Goal: Information Seeking & Learning: Learn about a topic

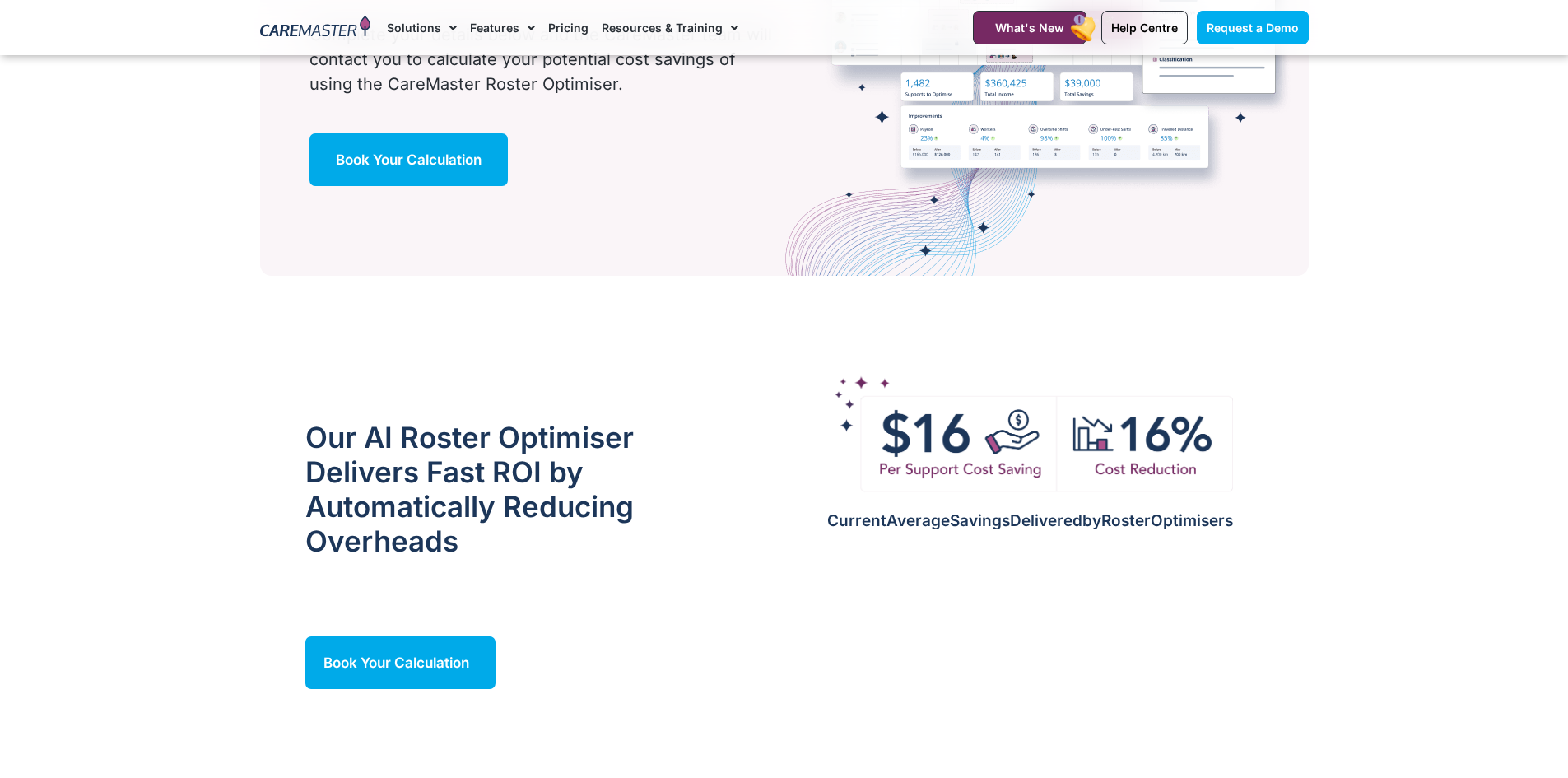
scroll to position [1235, 0]
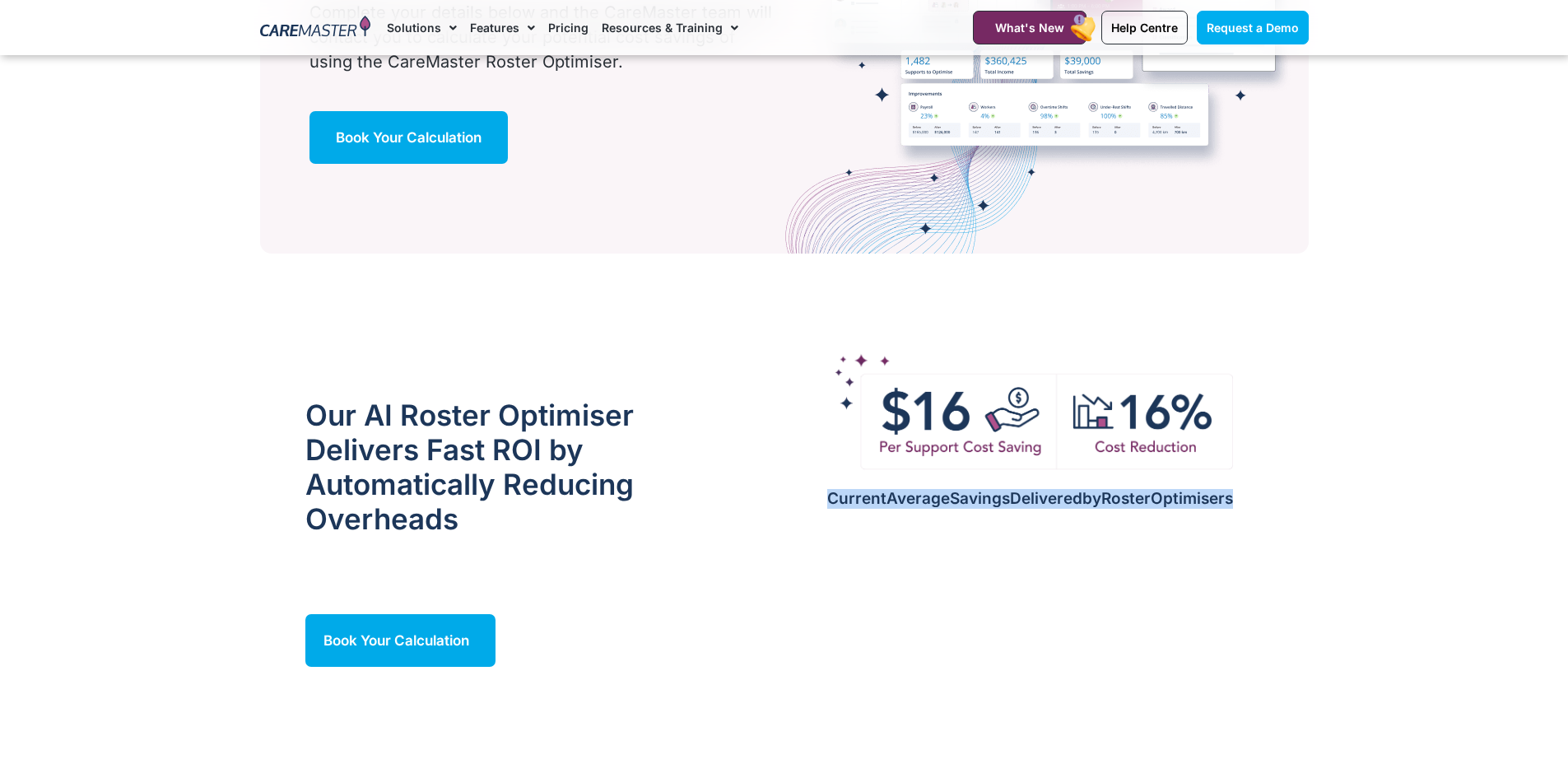
drag, startPoint x: 1144, startPoint y: 468, endPoint x: 814, endPoint y: 484, distance: 330.4
click at [814, 491] on h2 "Current Average Savings Delivered by Roster Optimisers" at bounding box center [1031, 499] width 563 height 19
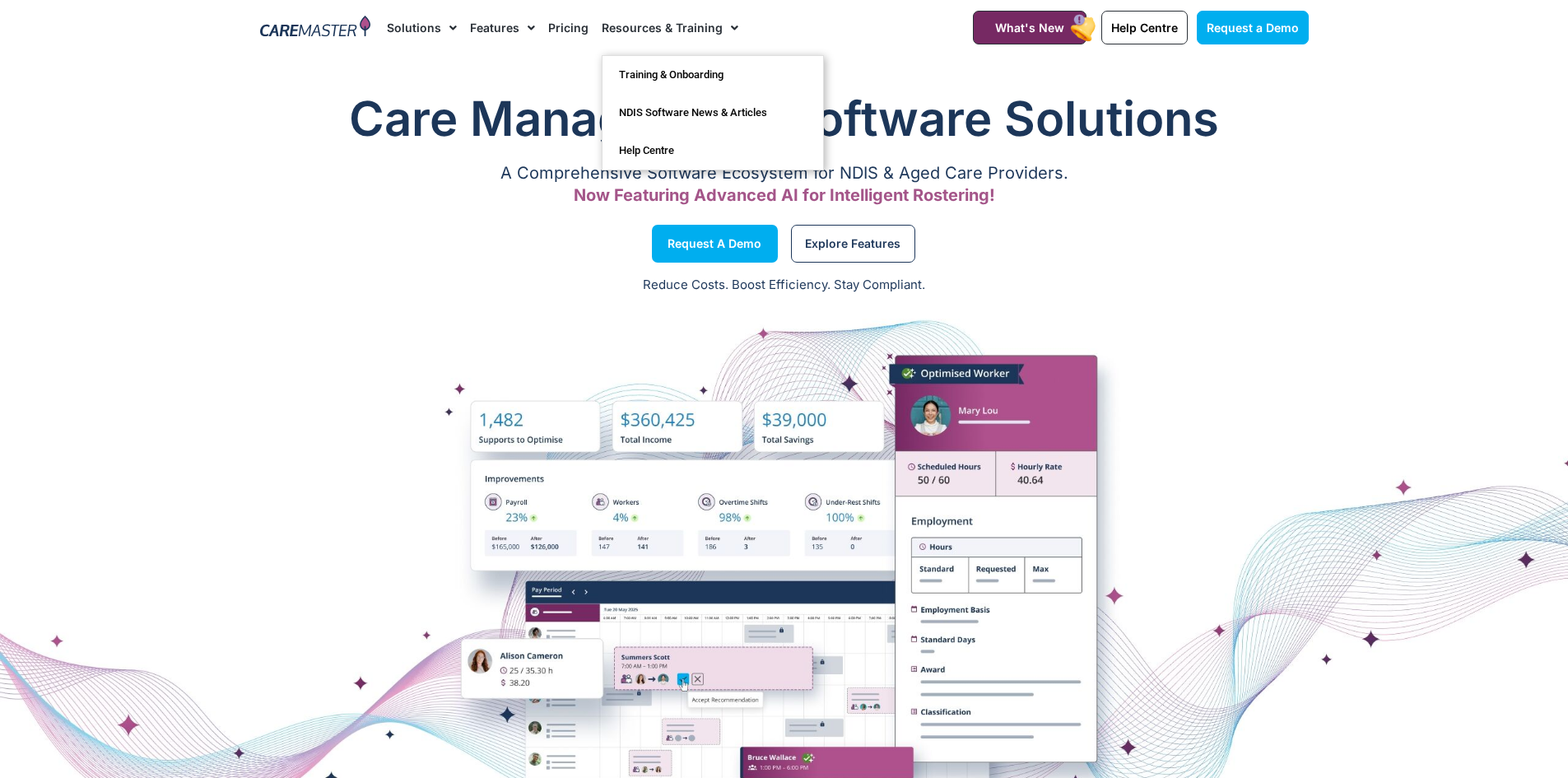
drag, startPoint x: 517, startPoint y: 28, endPoint x: 563, endPoint y: 64, distance: 58.4
click at [520, 30] on span "Menu" at bounding box center [528, 27] width 16 height 28
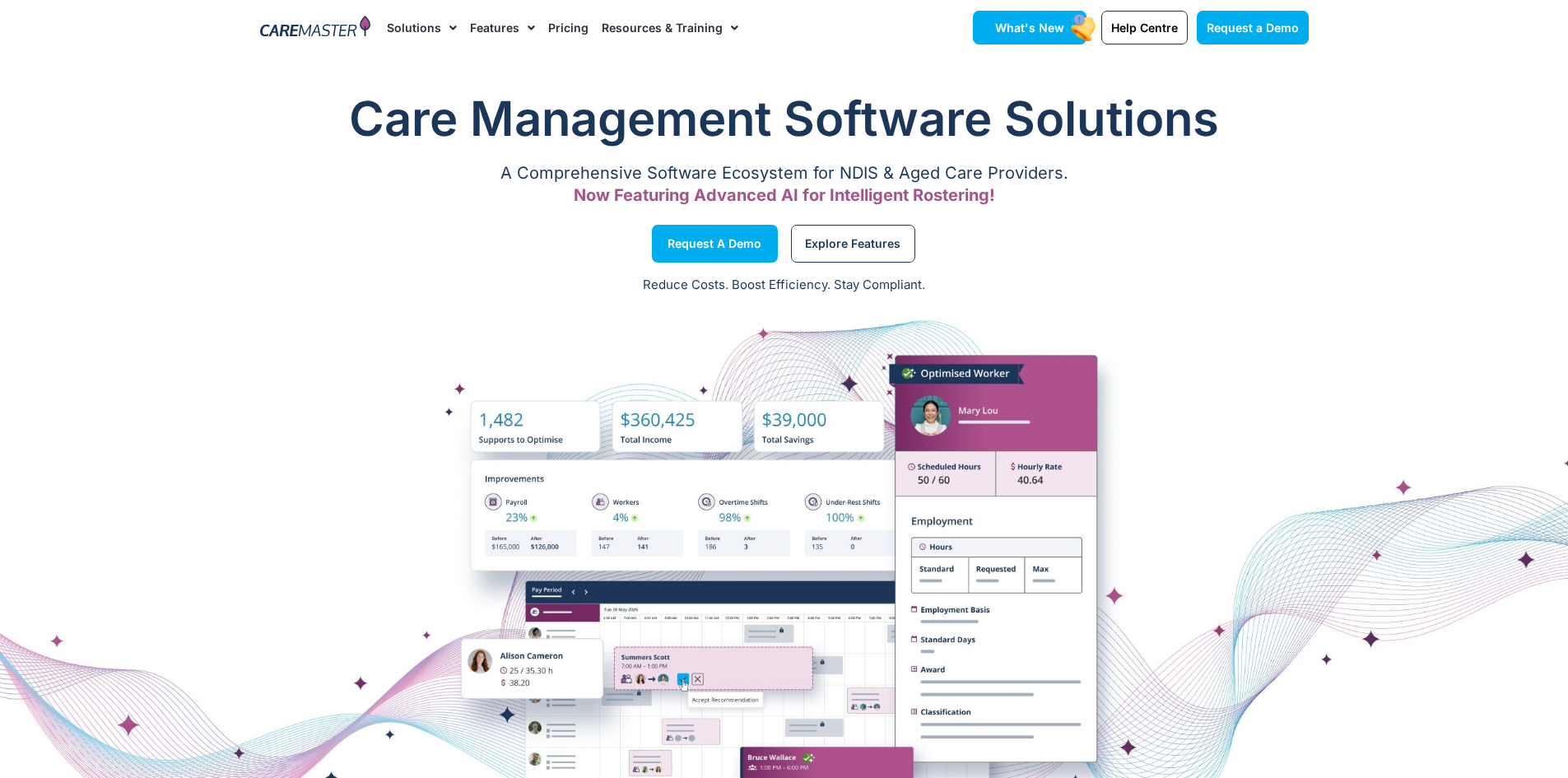
click at [1019, 20] on link "What's New" at bounding box center [1030, 27] width 114 height 33
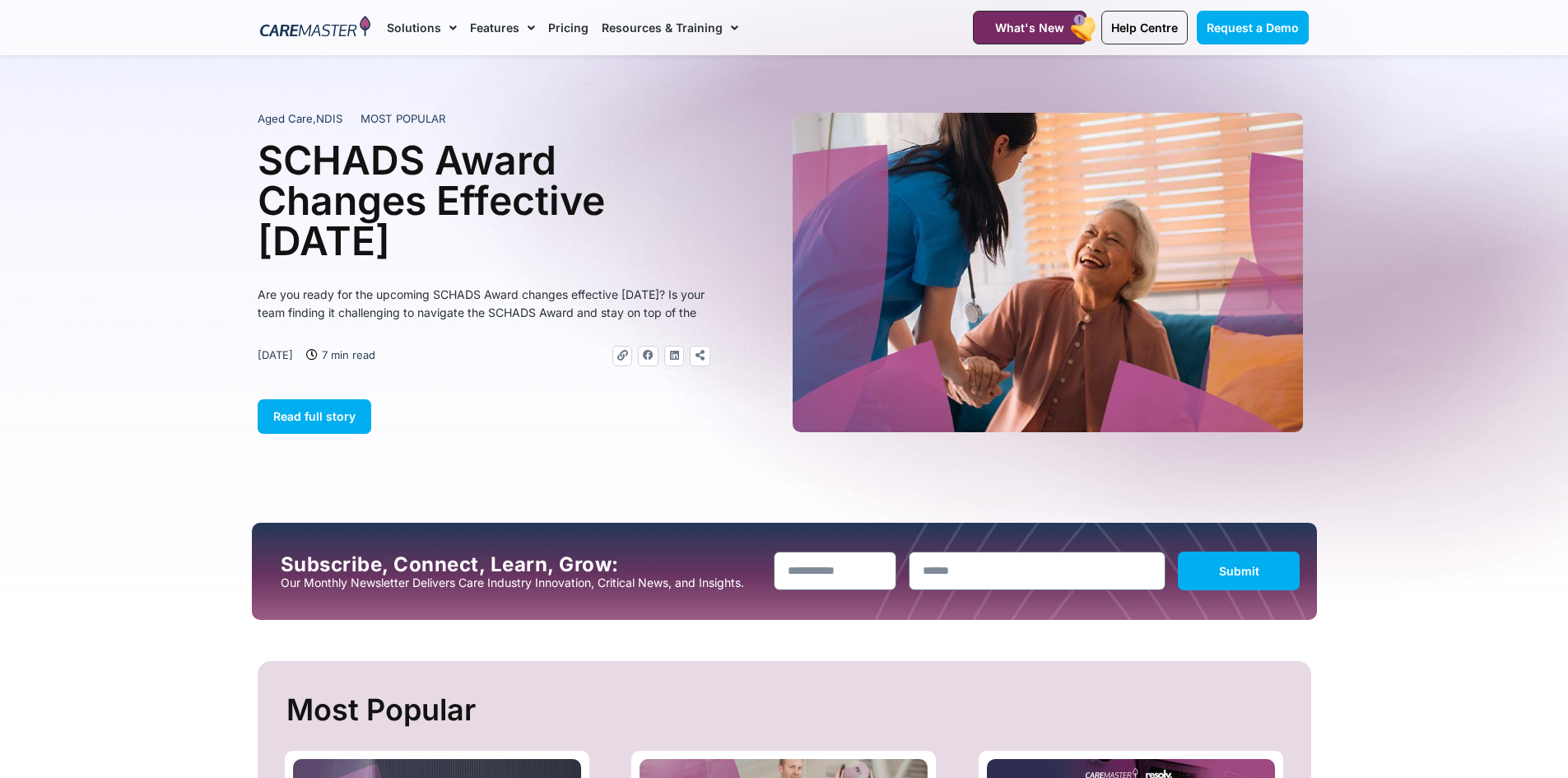
click at [486, 34] on link "Features" at bounding box center [502, 27] width 65 height 55
click at [485, 28] on link "Features" at bounding box center [502, 27] width 65 height 55
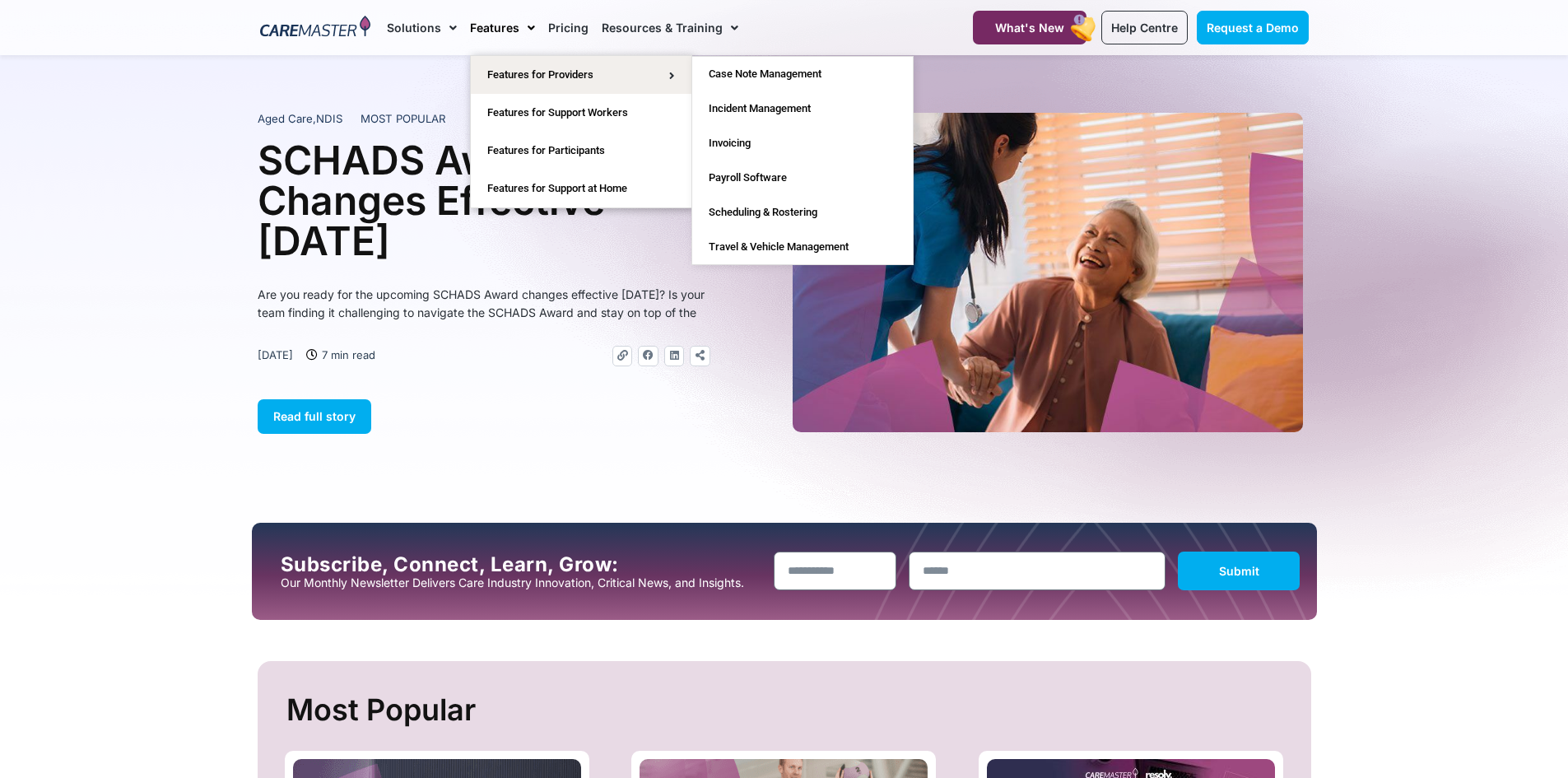
click at [863, 461] on div at bounding box center [784, 288] width 1568 height 468
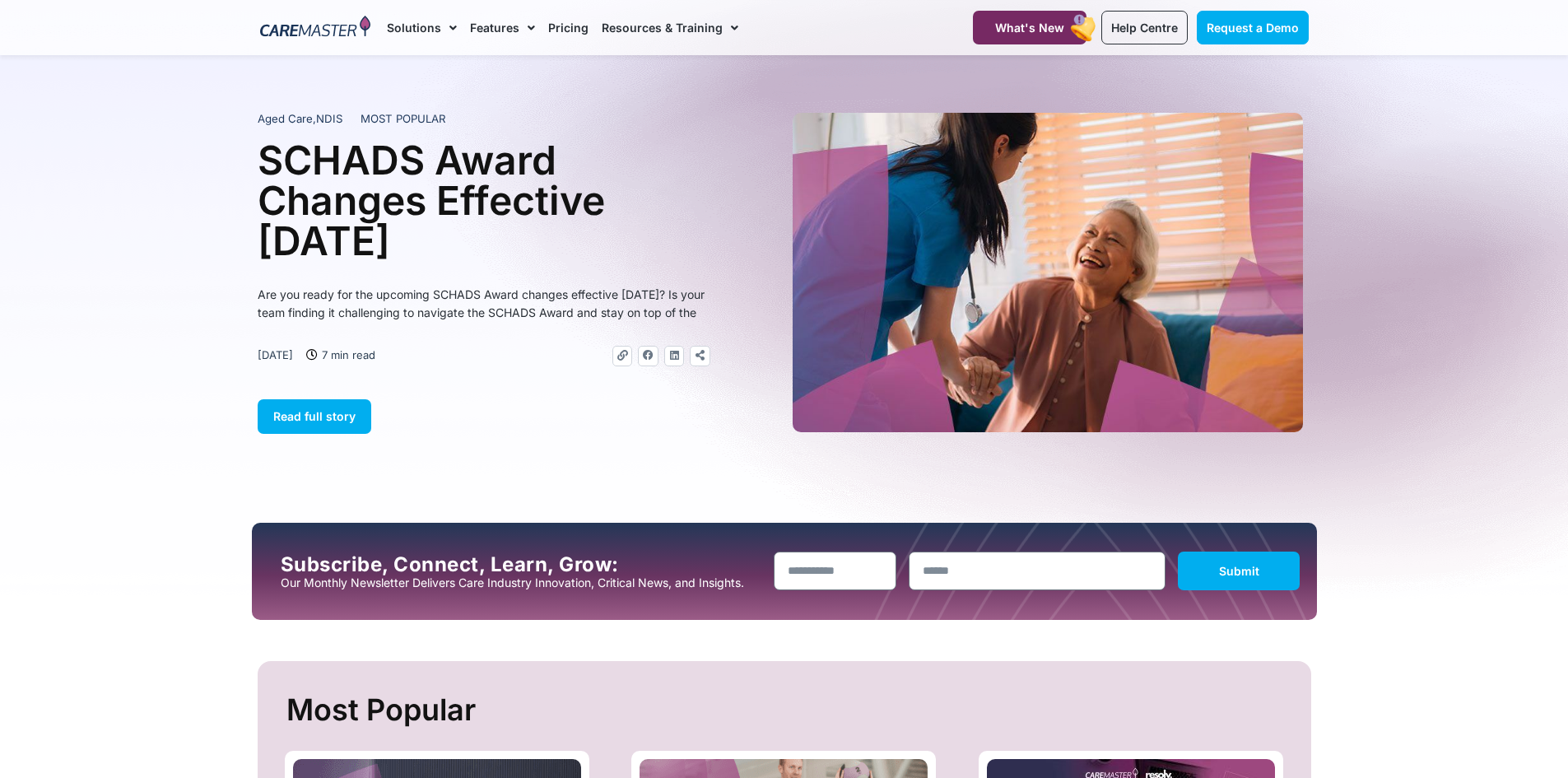
click at [1509, 378] on section "Aged Care , NDIS MOST POPULAR SCHADS Award Changes Effective 1 January 2025 Are…" at bounding box center [784, 273] width 1568 height 337
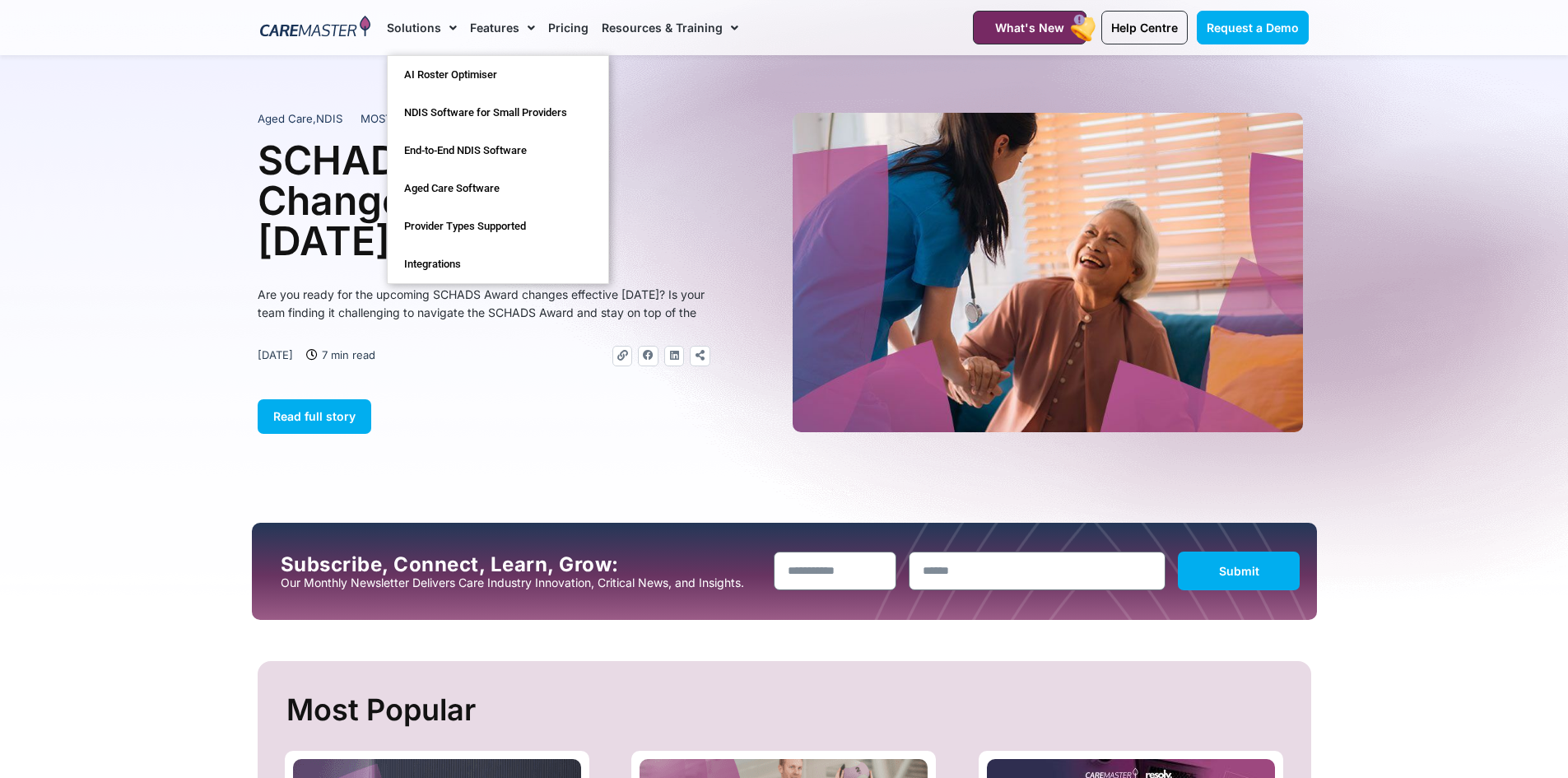
click at [309, 19] on img at bounding box center [315, 27] width 111 height 25
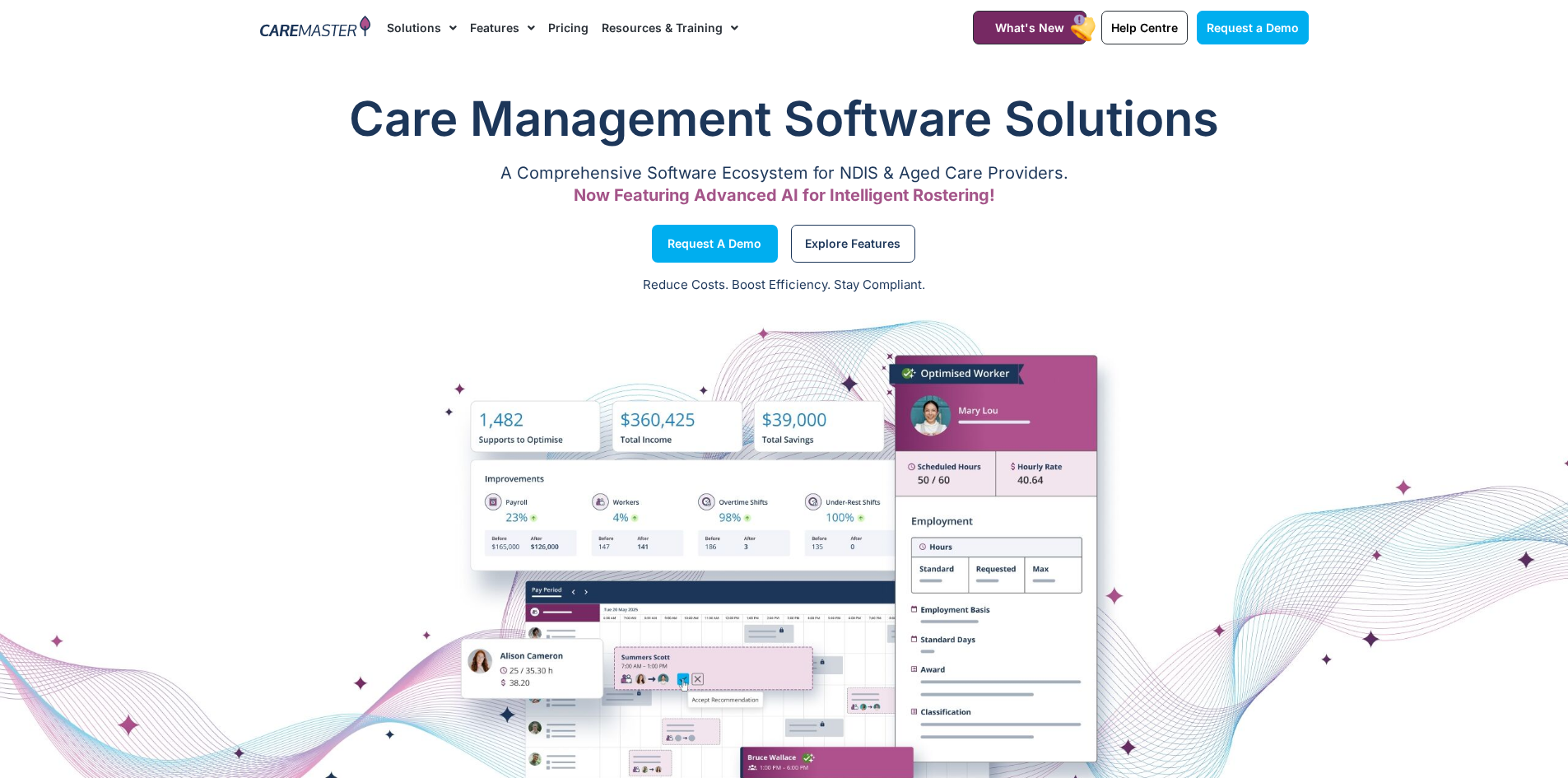
click at [569, 26] on link "Pricing" at bounding box center [568, 27] width 40 height 55
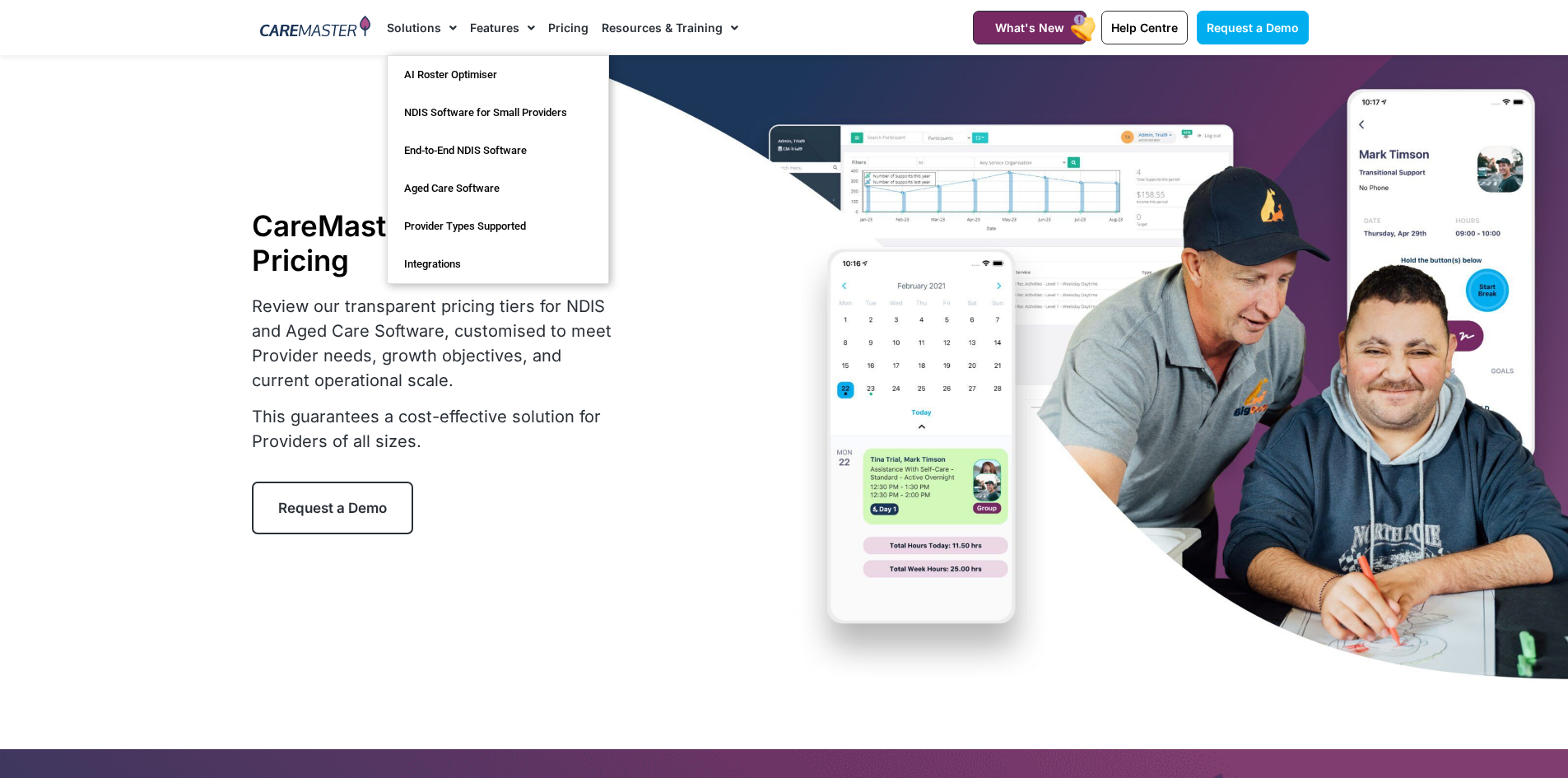
click at [399, 28] on link "Solutions" at bounding box center [422, 27] width 70 height 55
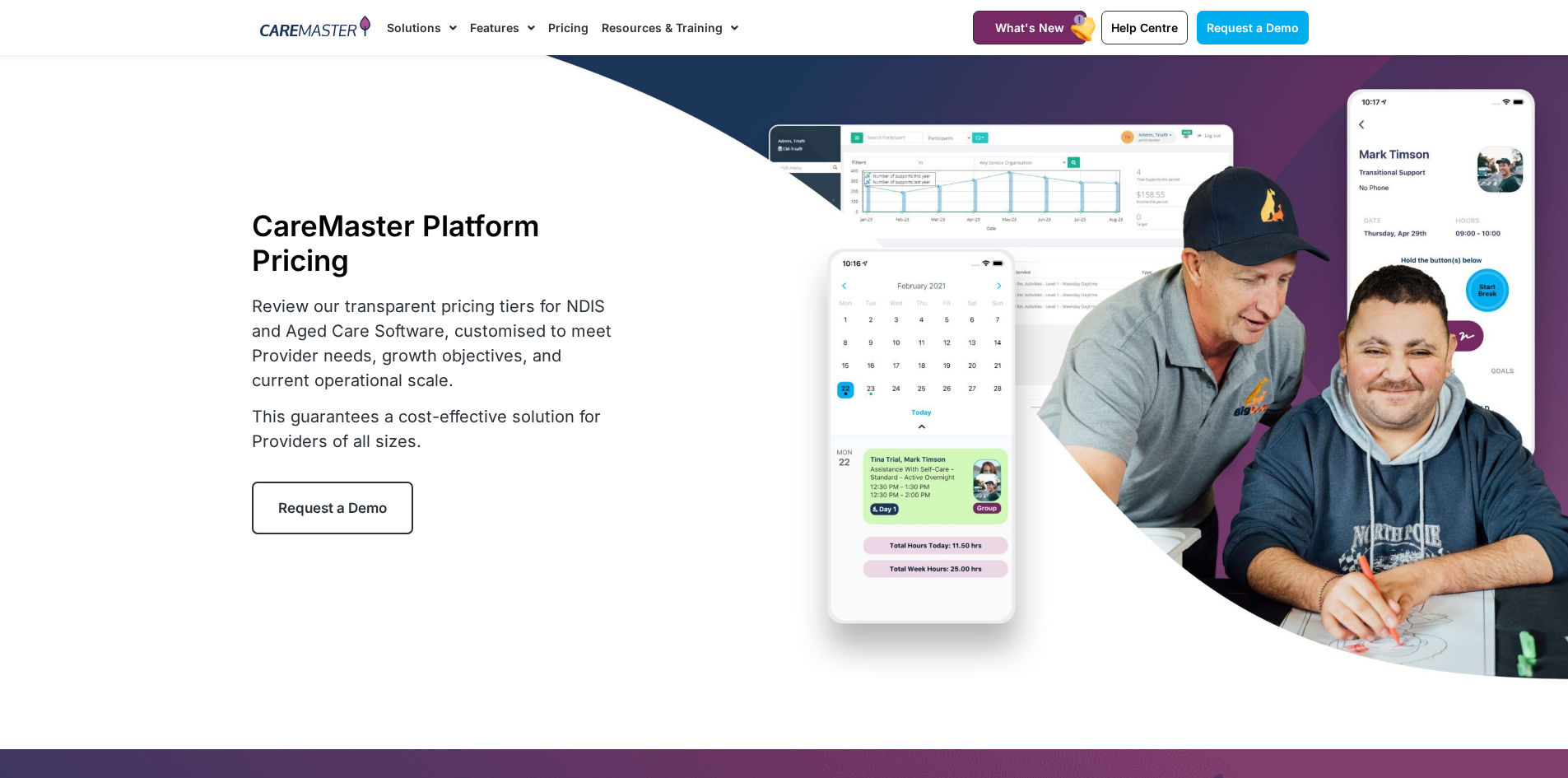
click at [413, 29] on link "Solutions" at bounding box center [422, 27] width 70 height 55
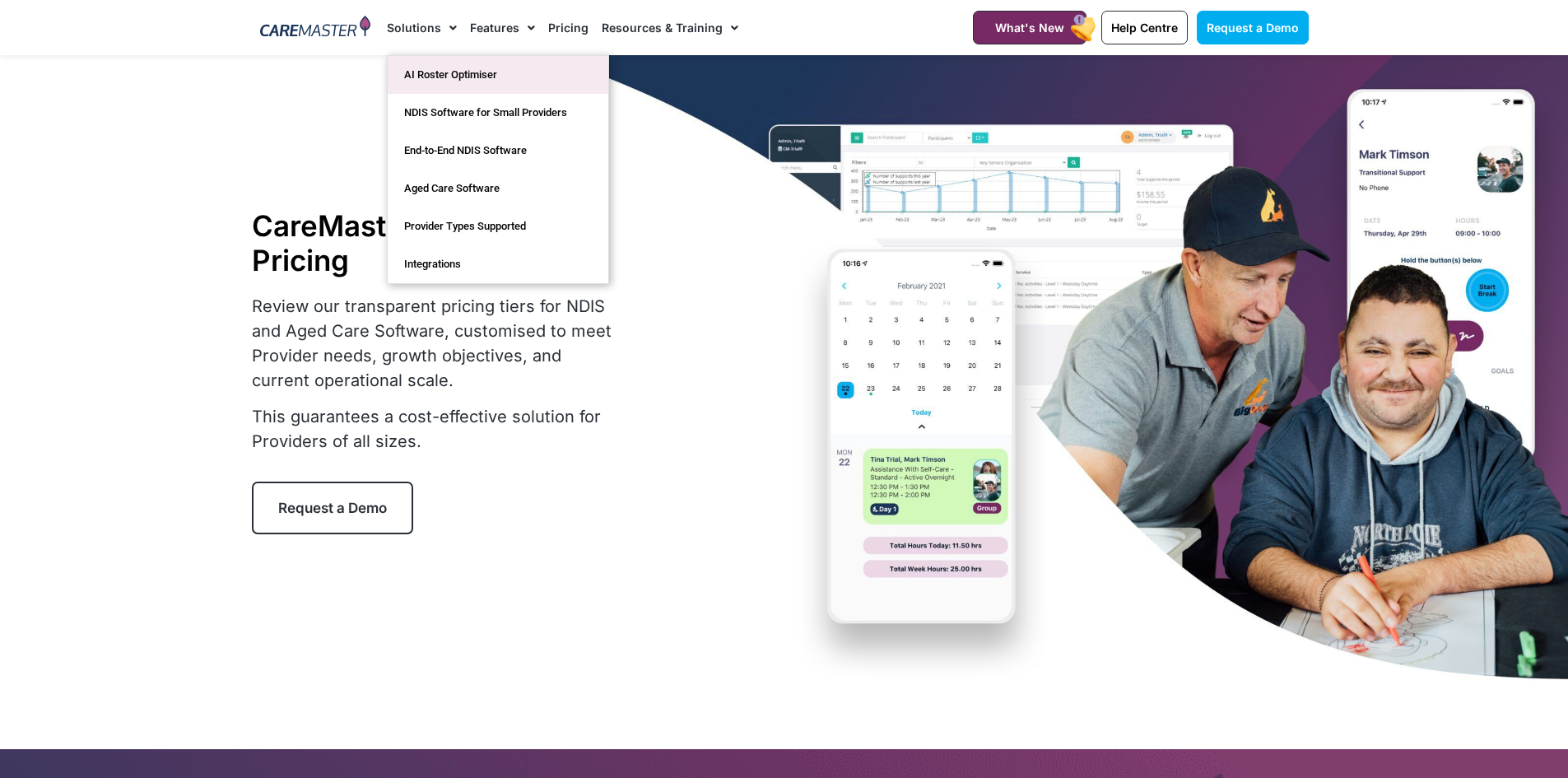
click at [425, 74] on link "AI Roster Optimiser" at bounding box center [497, 75] width 221 height 38
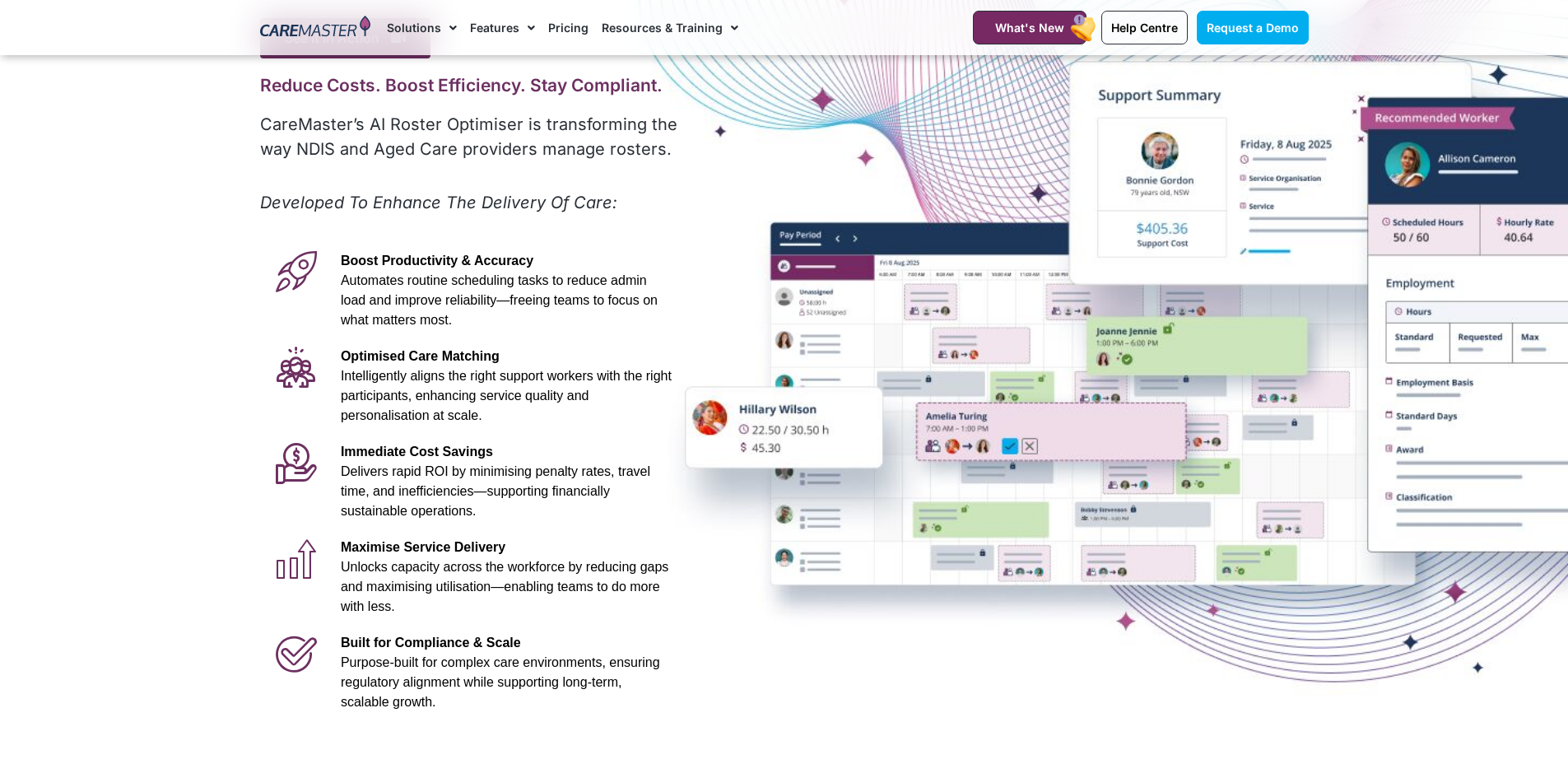
scroll to position [165, 0]
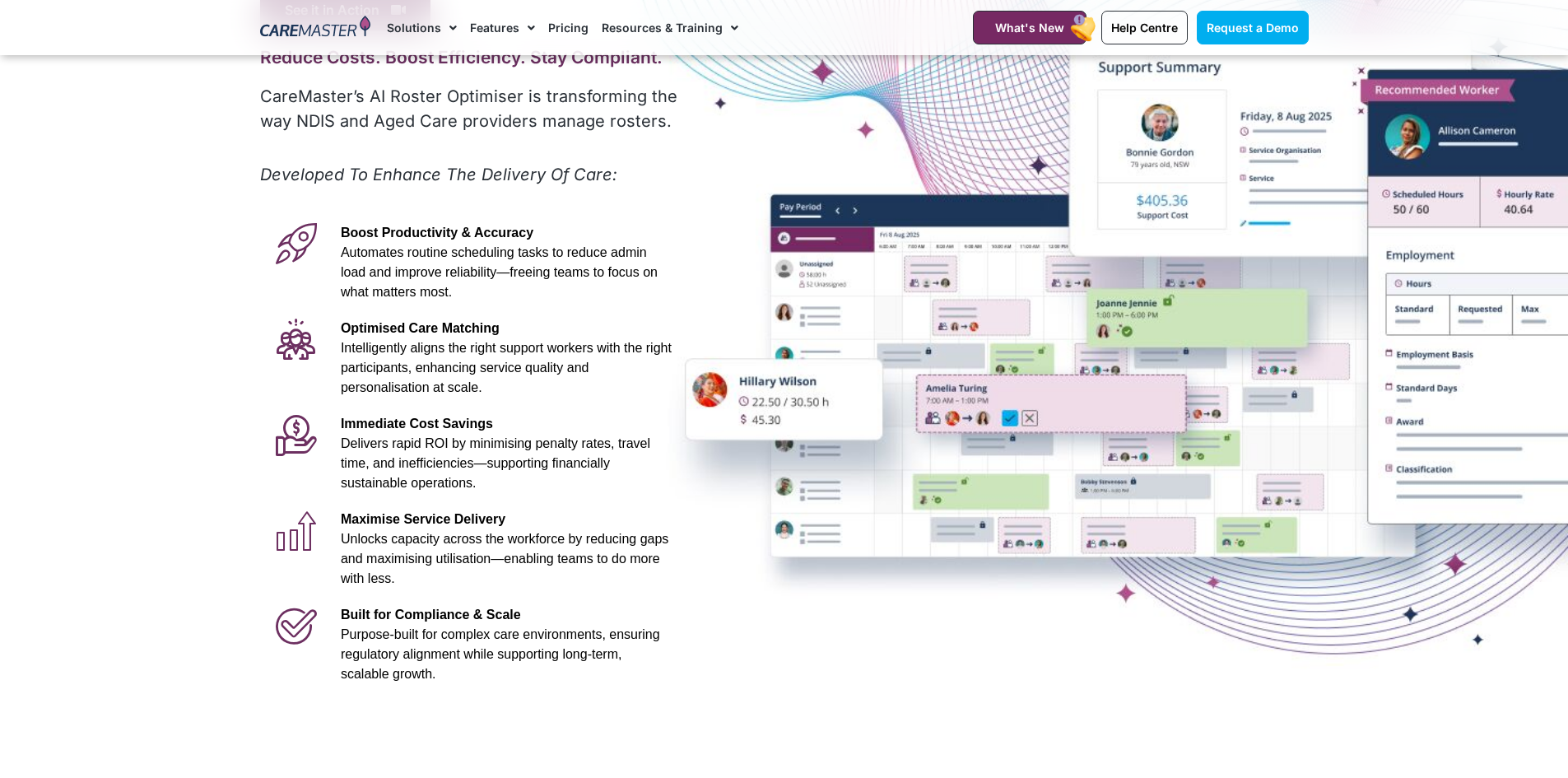
click at [896, 666] on div "Advanced Al for NDIS and Aged Care Rostering See it in Action Video Player [URL…" at bounding box center [784, 295] width 1065 height 810
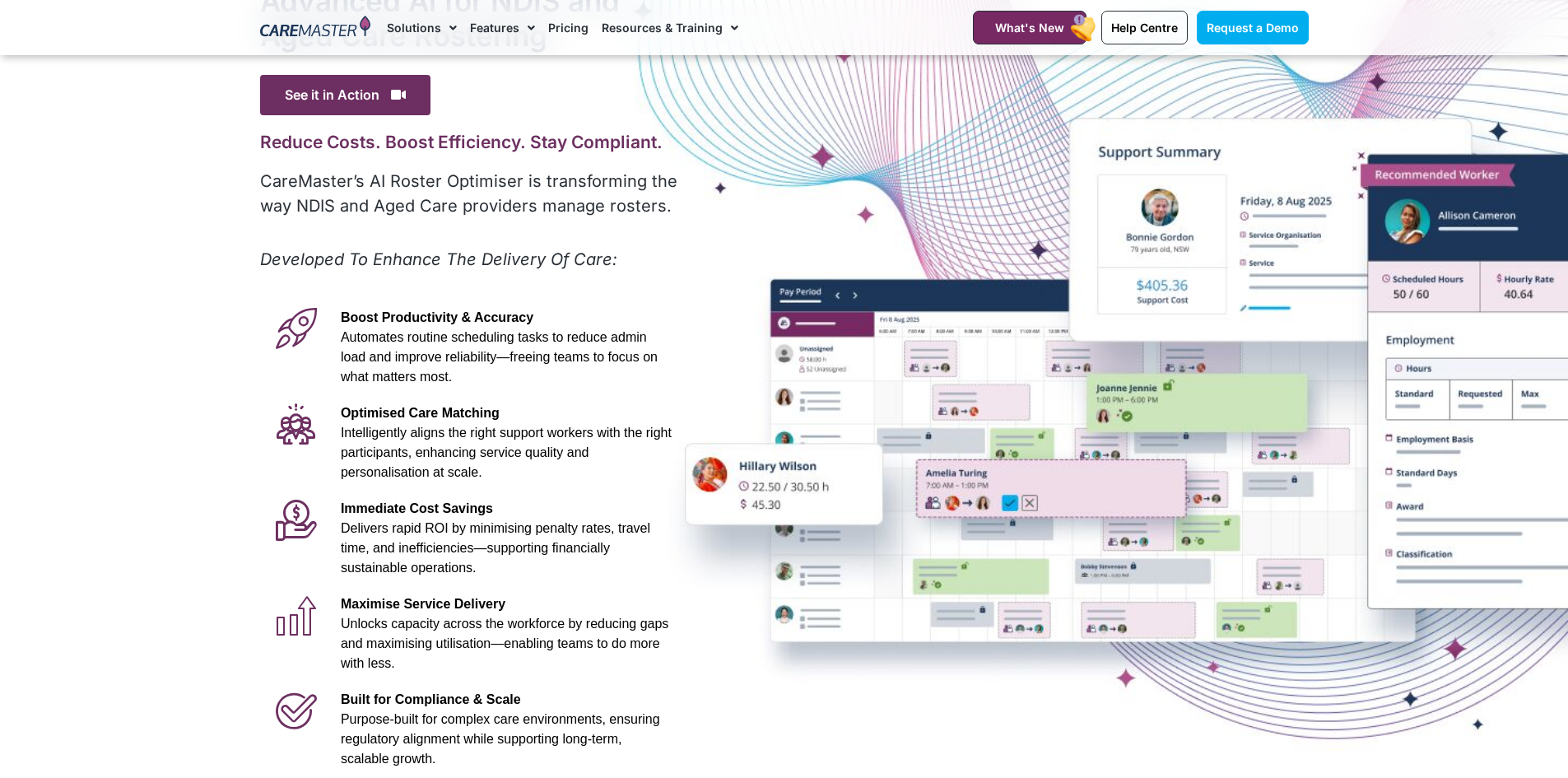
scroll to position [0, 0]
